Goal: Information Seeking & Learning: Learn about a topic

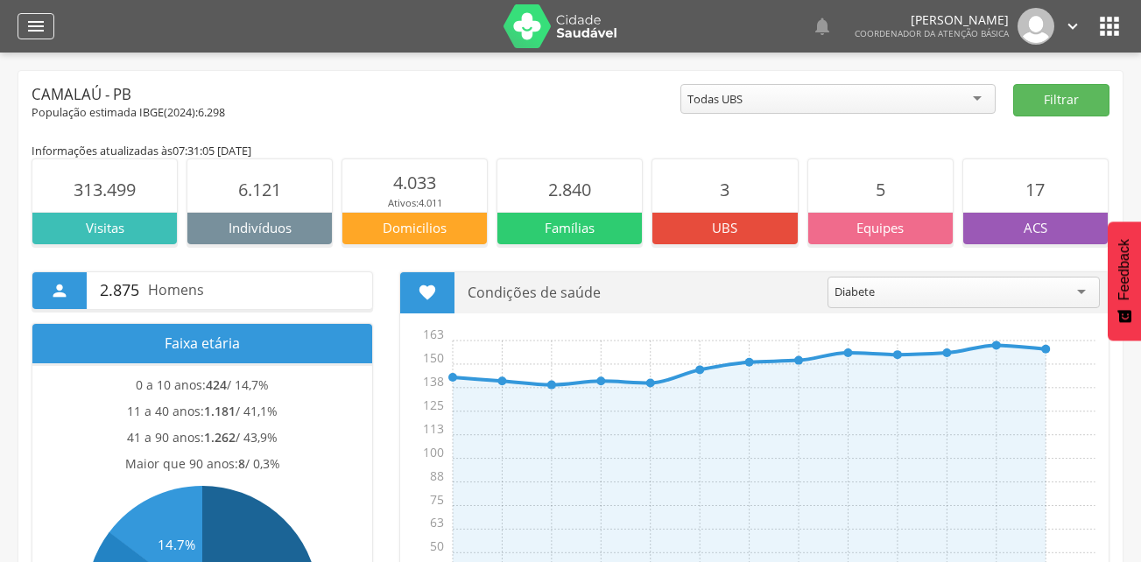
click at [27, 31] on icon "" at bounding box center [35, 26] width 21 height 21
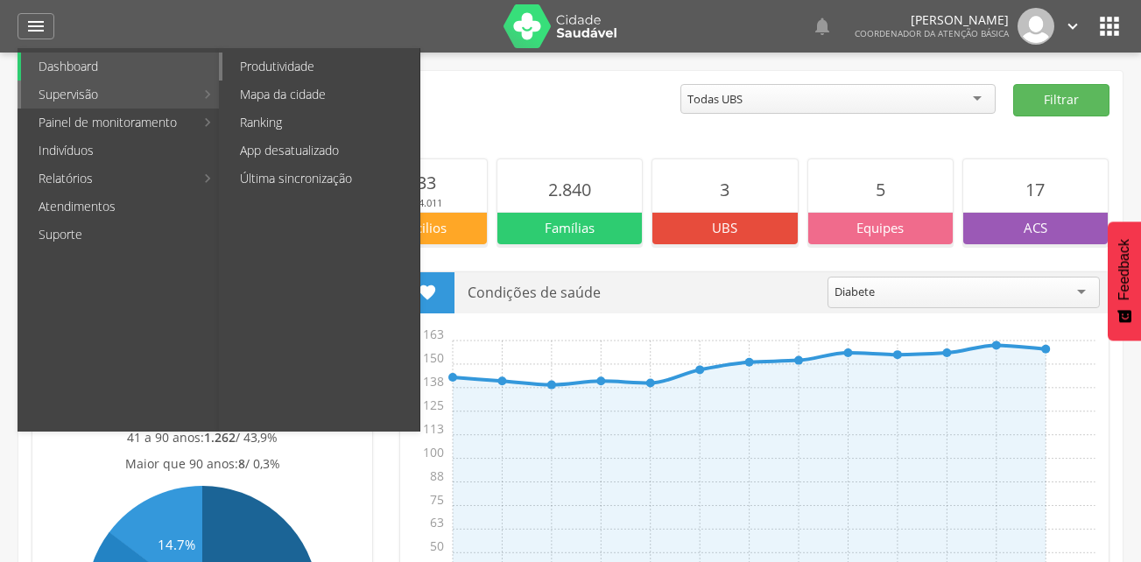
click at [308, 55] on link "Produtividade" at bounding box center [320, 67] width 197 height 28
type input "**********"
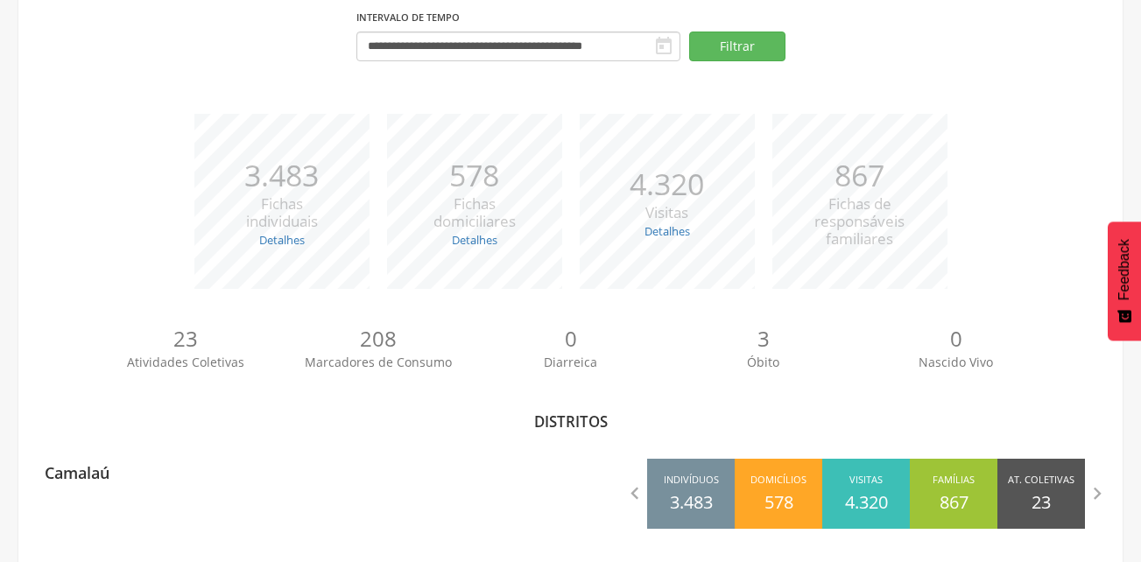
scroll to position [162, 0]
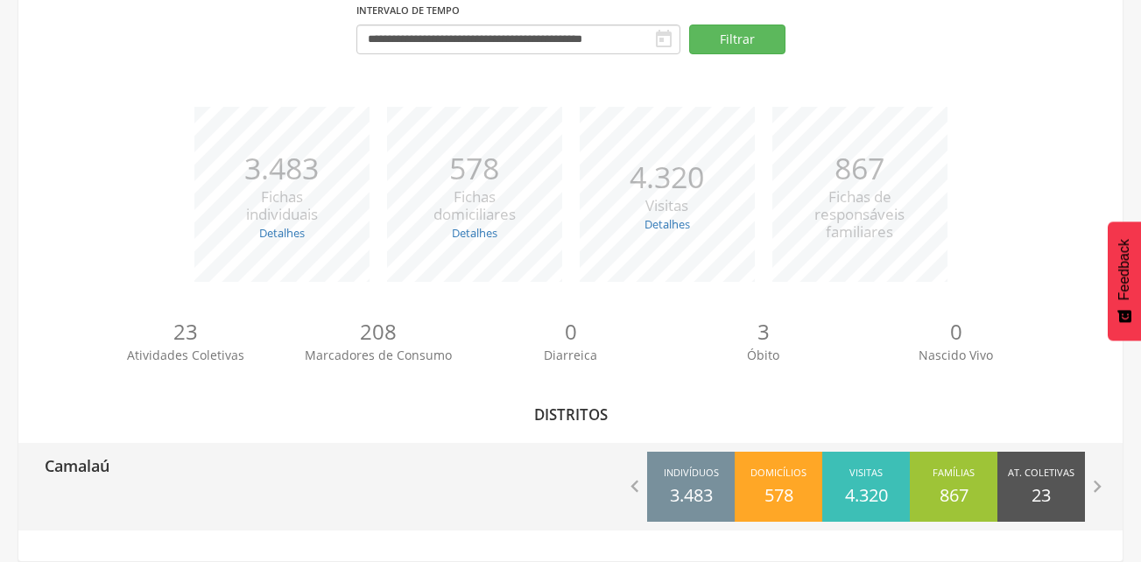
click at [582, 483] on div " Indivíduos 3.483 Domicílios 578 Visitas 4.320 Famílias 867 At. Coletivas 23 M…" at bounding box center [847, 487] width 553 height 88
click at [71, 468] on p "Camalaú" at bounding box center [77, 460] width 65 height 35
type input "**********"
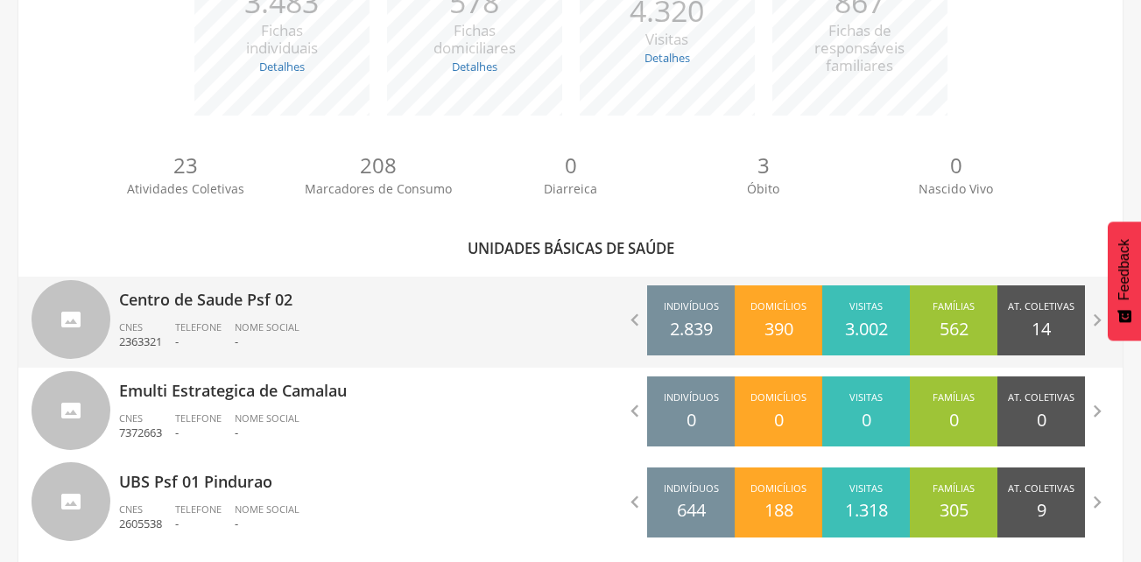
scroll to position [355, 0]
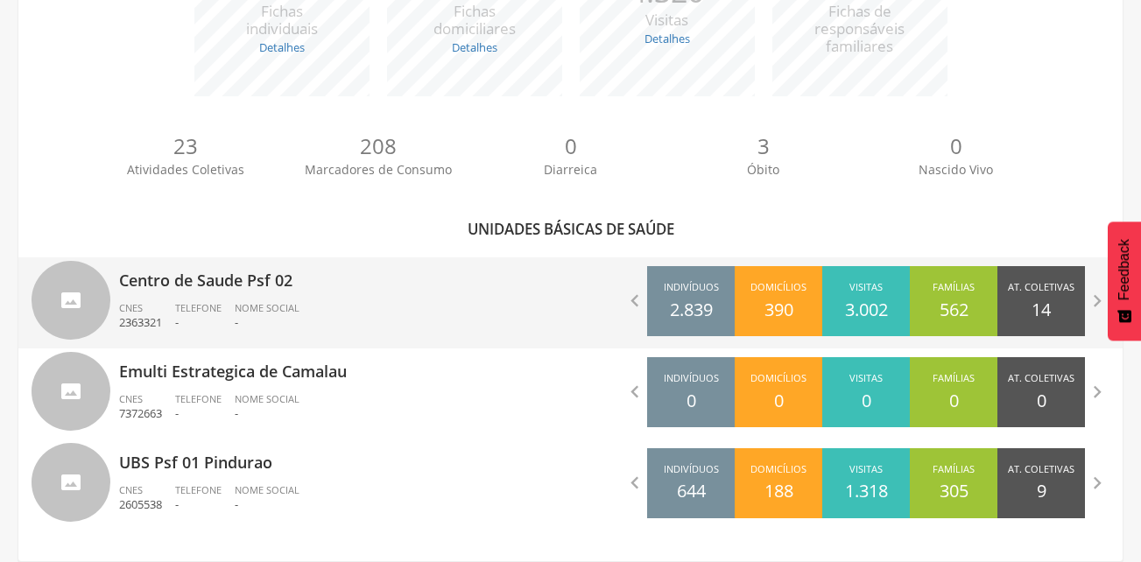
click at [370, 310] on ul "CNES 2363321 Telefone - Nome Social -" at bounding box center [338, 320] width 439 height 39
type input "**********"
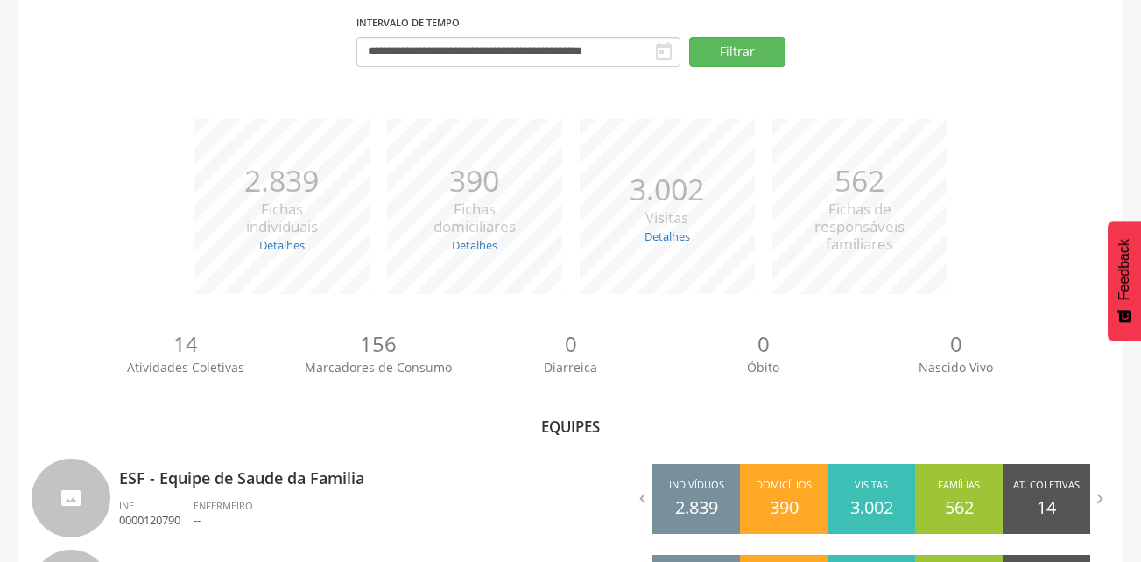
scroll to position [264, 0]
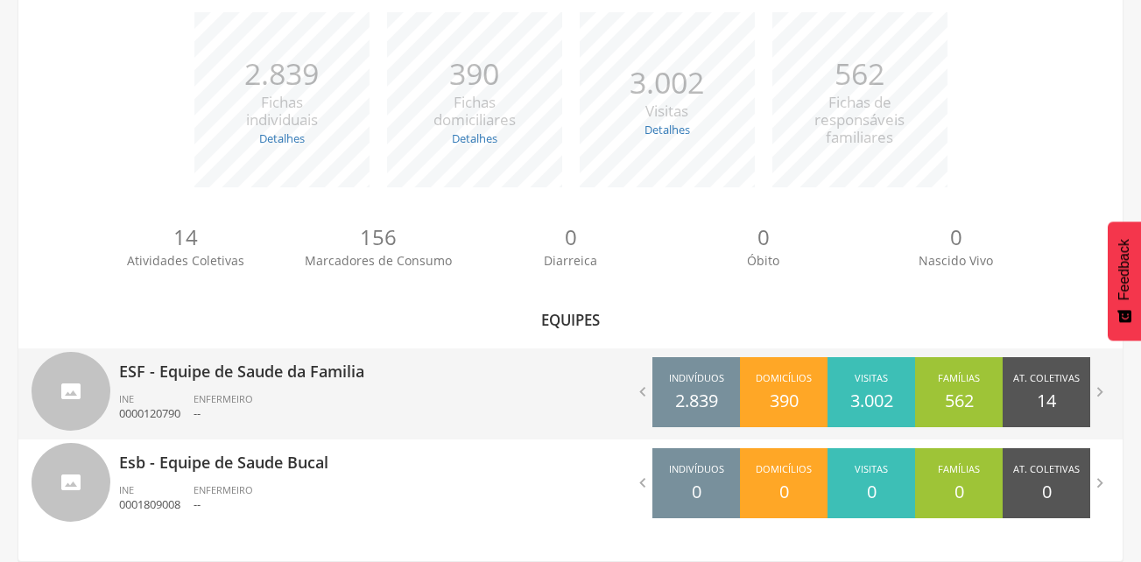
click at [379, 400] on ul "INE 0000120790 ENFERMEIRO --" at bounding box center [338, 411] width 439 height 39
type input "**********"
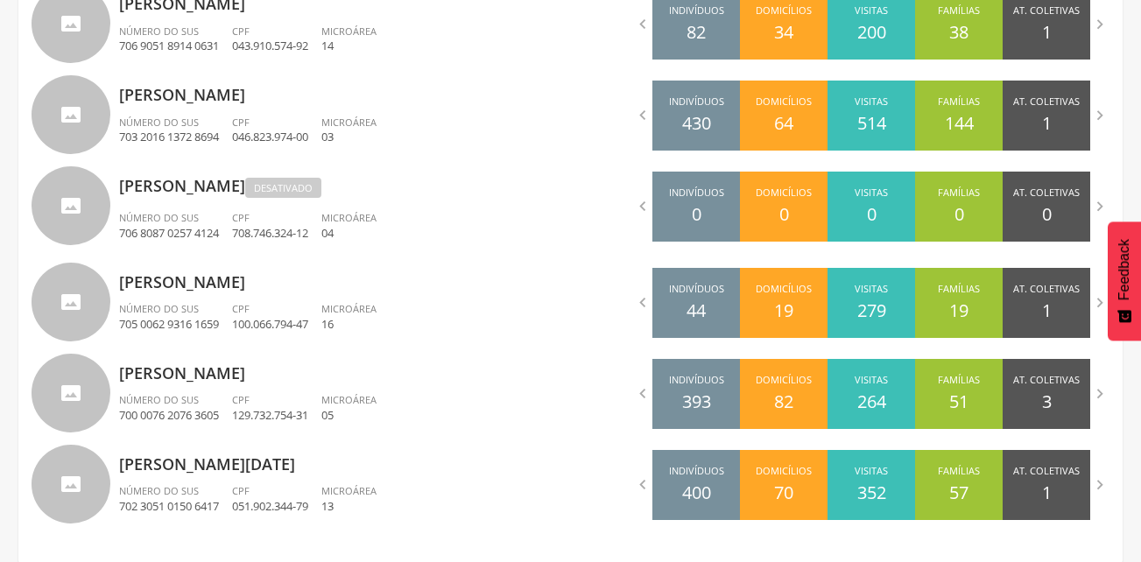
scroll to position [1118, 0]
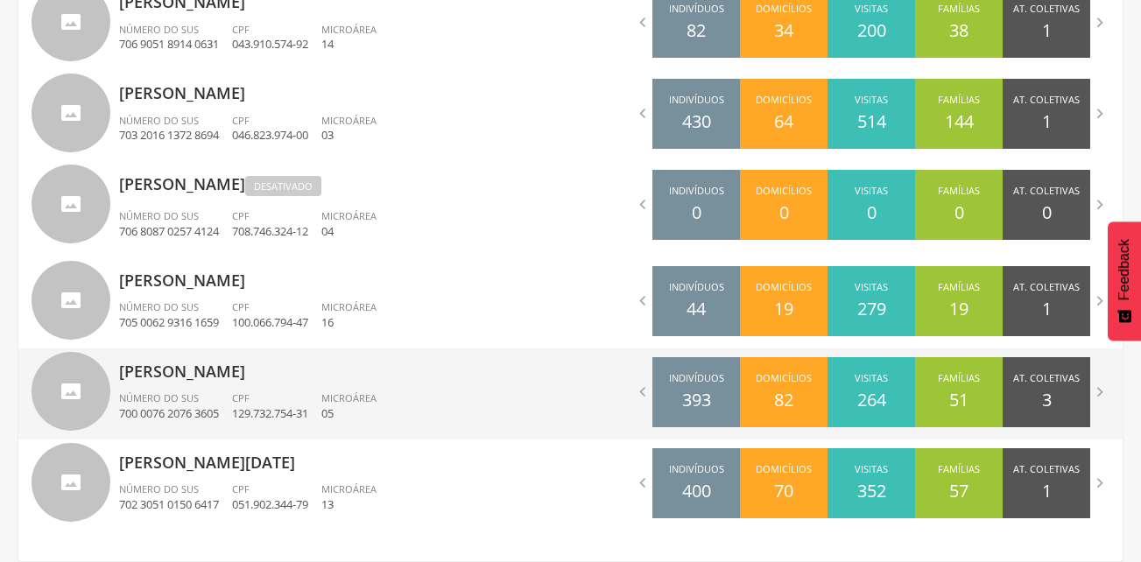
click at [452, 396] on ul "Número do SUS 700 0076 2076 3605 CPF 129.732.754-31 Microárea 05" at bounding box center [338, 410] width 439 height 39
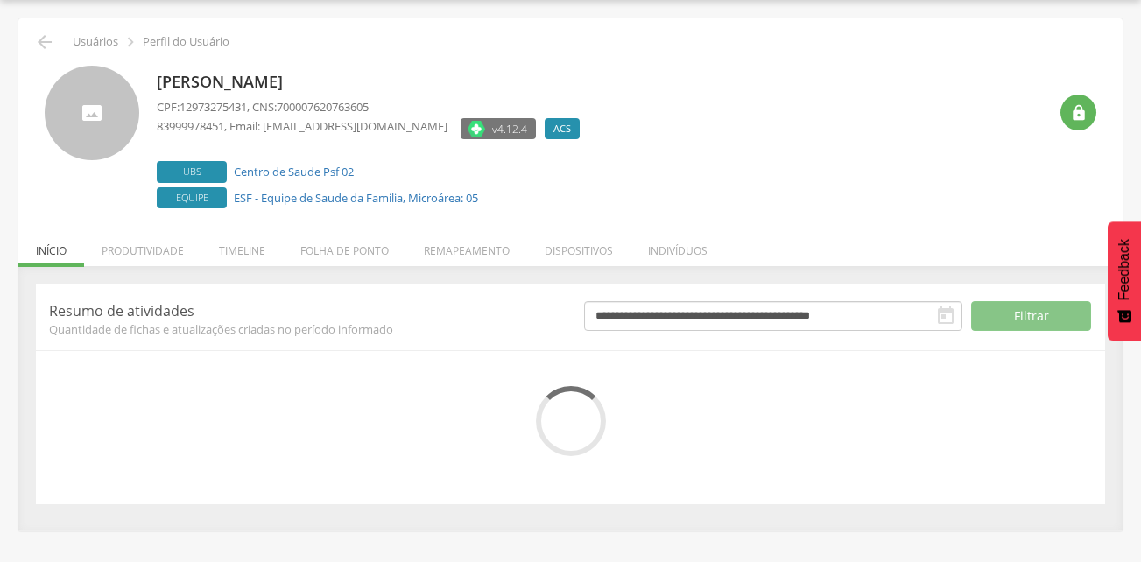
scroll to position [184, 0]
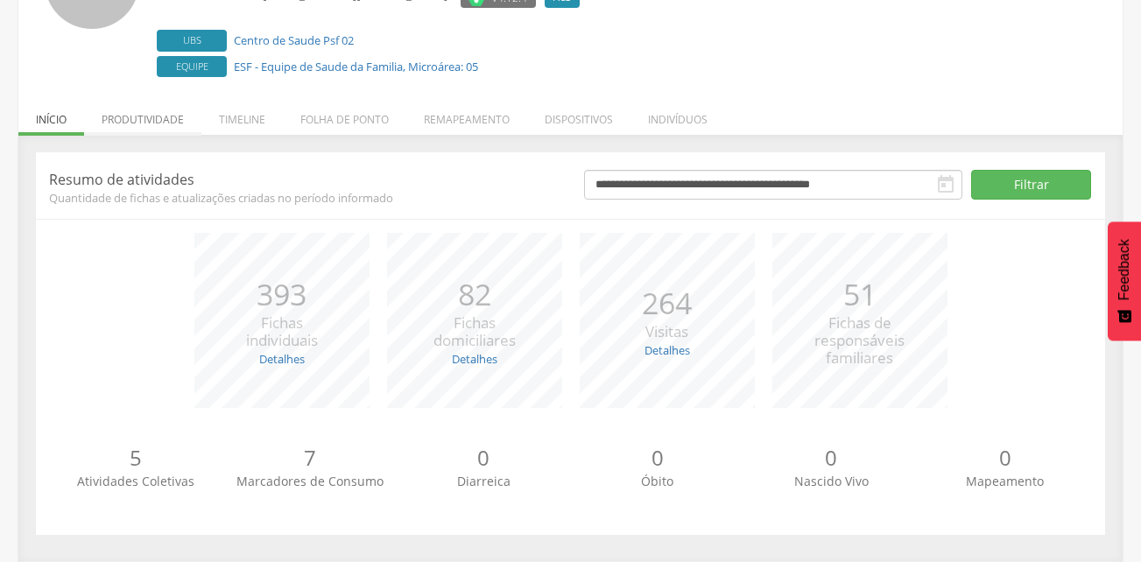
click at [173, 122] on li "Produtividade" at bounding box center [142, 115] width 117 height 41
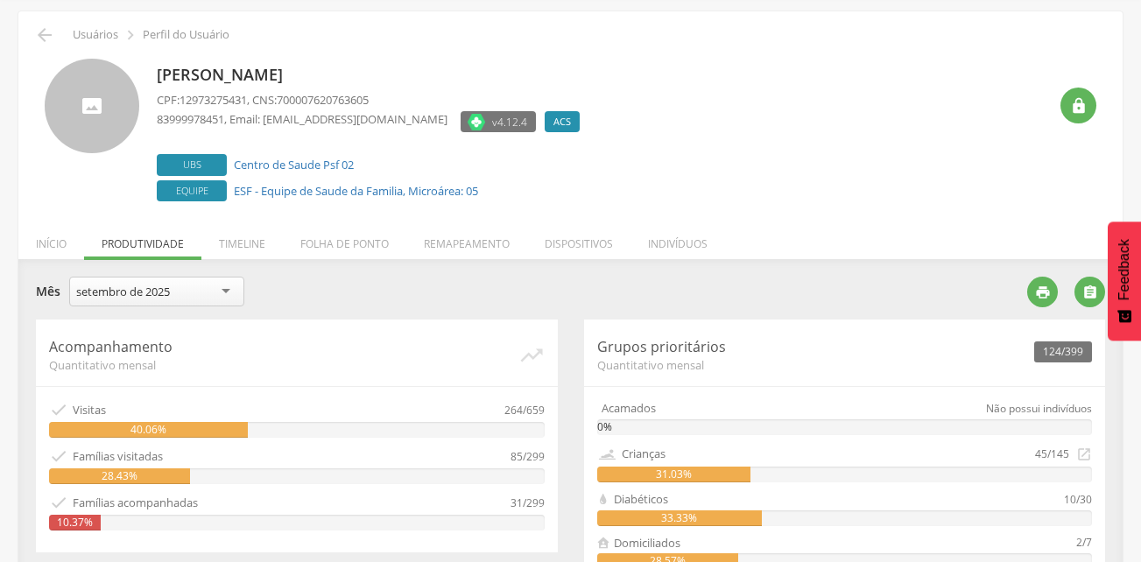
scroll to position [0, 0]
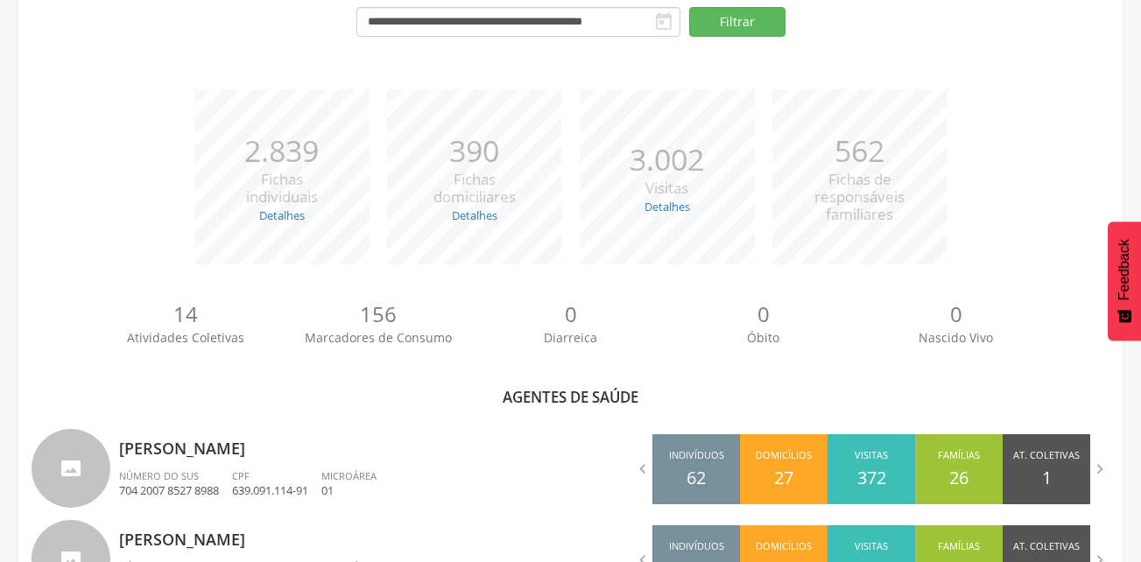
scroll to position [550, 0]
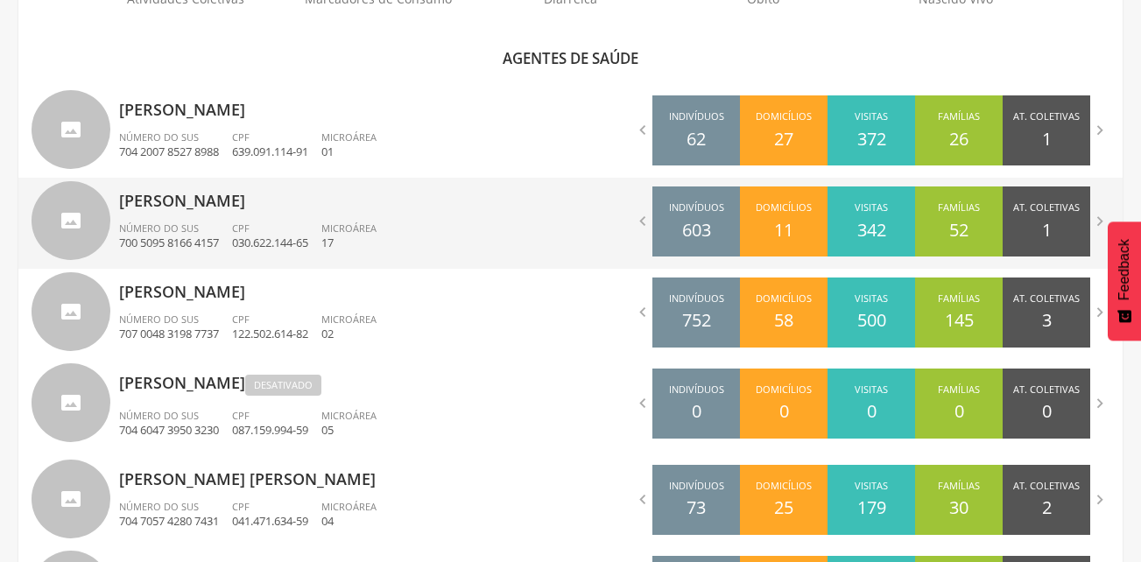
click at [507, 213] on div "[PERSON_NAME] Ino Número do SUS 700 5095 8166 4157 CPF 030.622.144-65 Microárea…" at bounding box center [338, 223] width 439 height 91
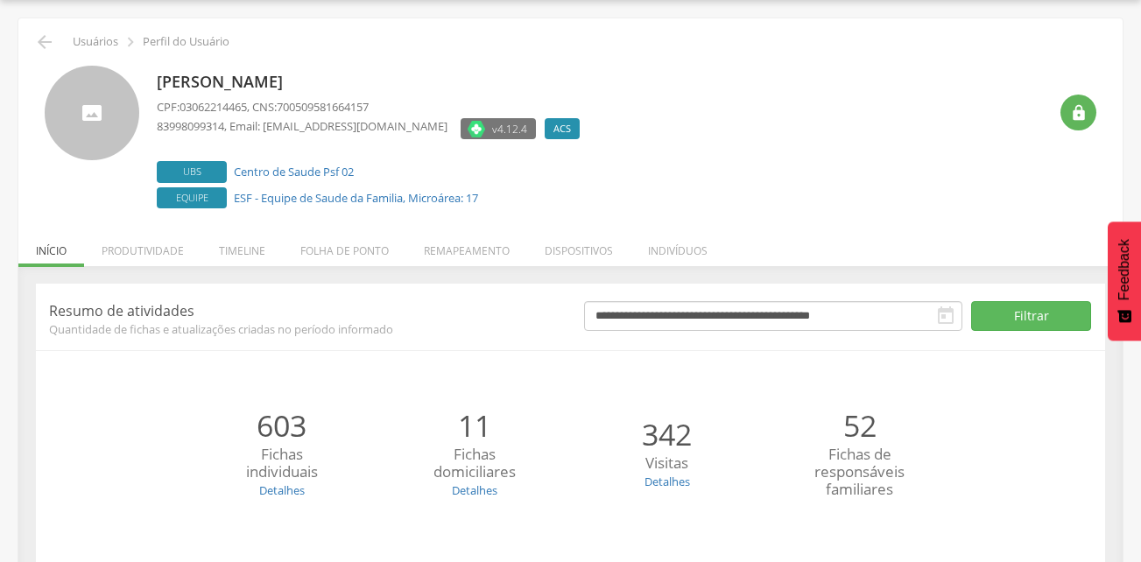
scroll to position [184, 0]
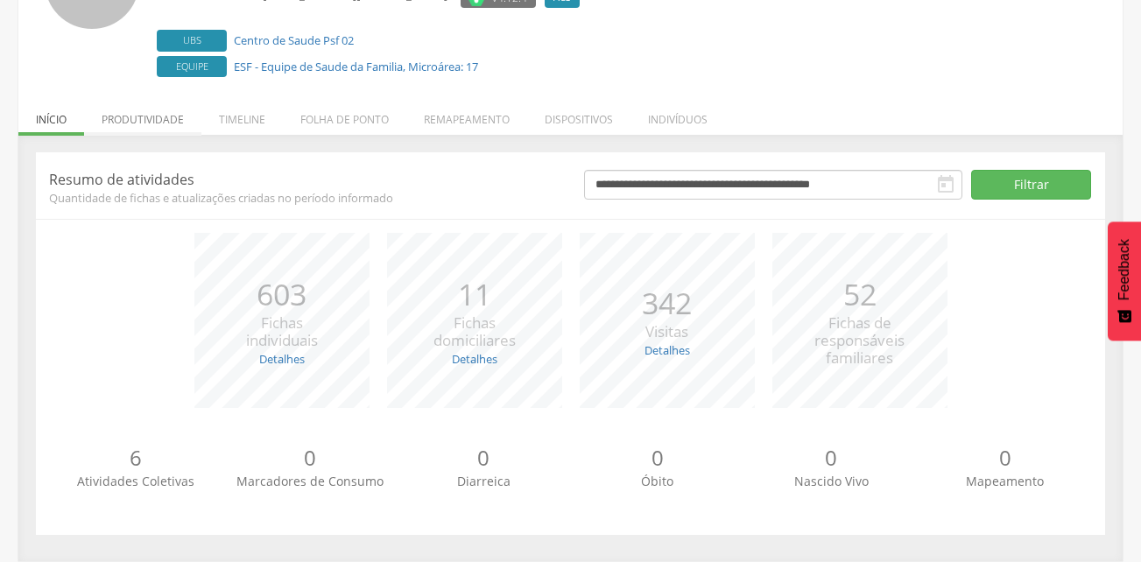
click at [169, 122] on li "Produtividade" at bounding box center [142, 115] width 117 height 41
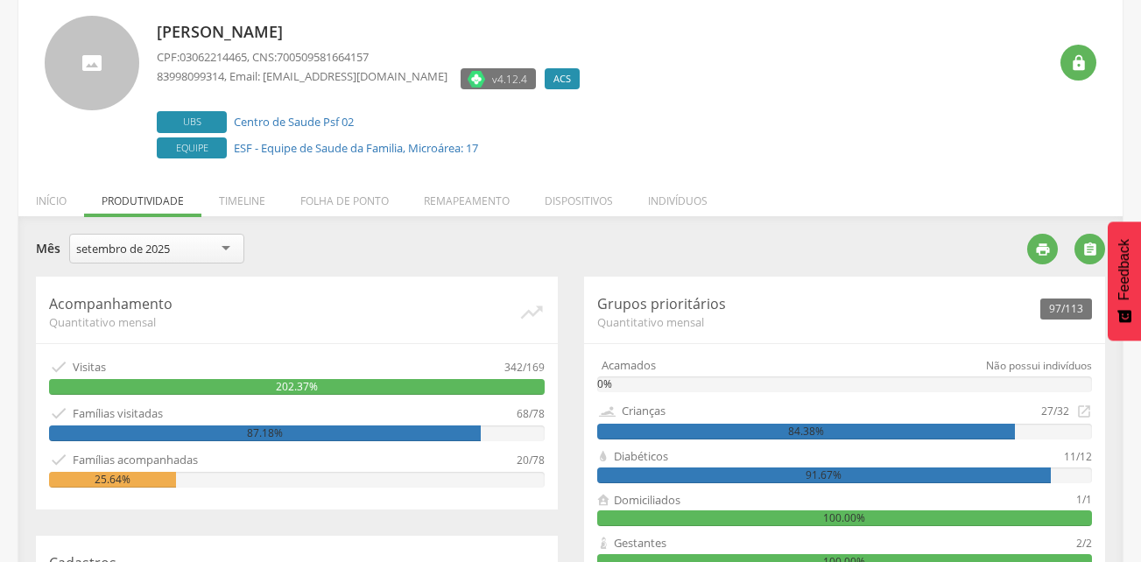
scroll to position [25, 0]
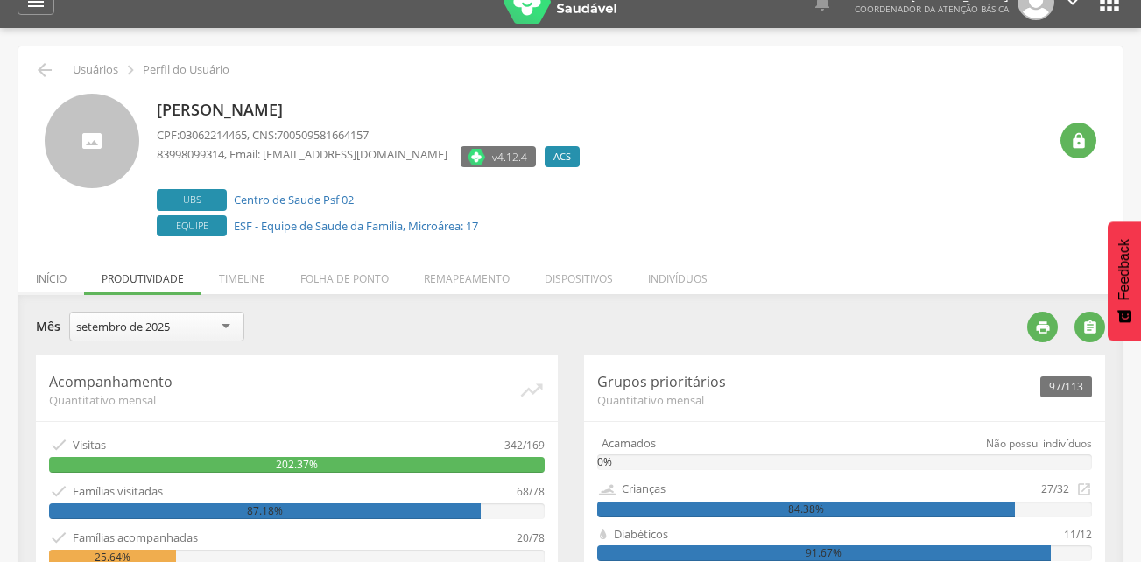
click at [61, 278] on li "Início" at bounding box center [51, 274] width 66 height 41
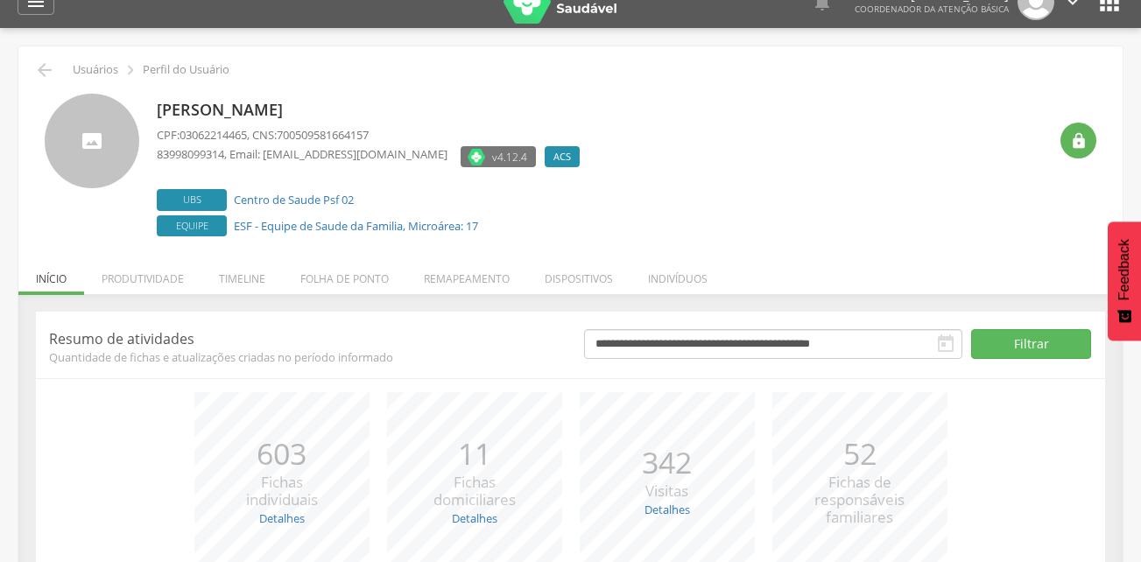
click at [1099, 4] on icon "" at bounding box center [1110, 2] width 28 height 28
